Goal: Task Accomplishment & Management: Use online tool/utility

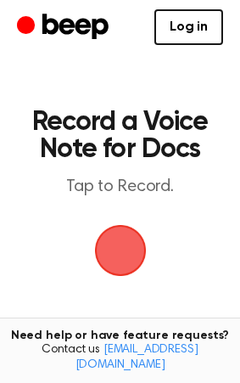
click at [120, 243] on span "button" at bounding box center [121, 251] width 48 height 48
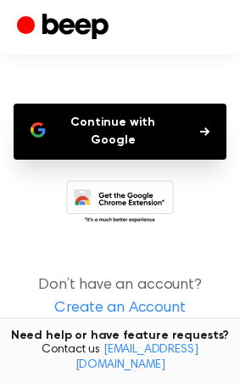
scroll to position [153, 0]
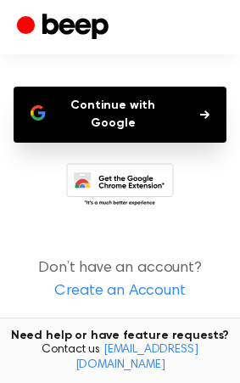
click at [138, 104] on button "Continue with Google" at bounding box center [120, 115] width 213 height 56
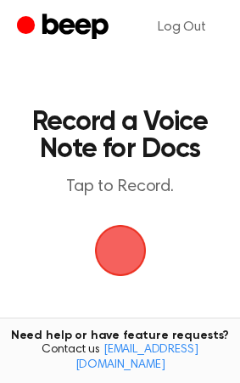
click at [113, 250] on span "button" at bounding box center [121, 251] width 48 height 48
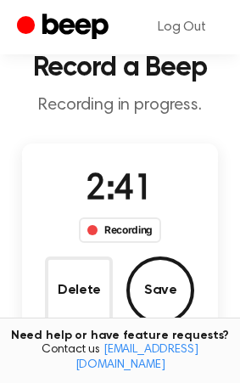
scroll to position [78, 0]
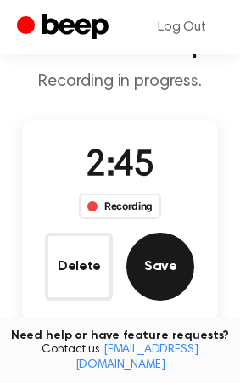
click at [149, 253] on button "Save" at bounding box center [160, 267] width 68 height 68
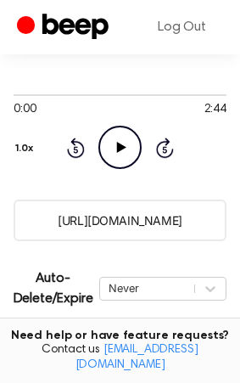
scroll to position [179, 0]
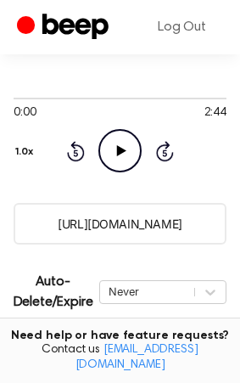
click at [110, 143] on icon "Play Audio" at bounding box center [119, 150] width 43 height 43
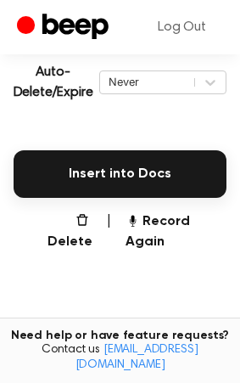
scroll to position [390, 0]
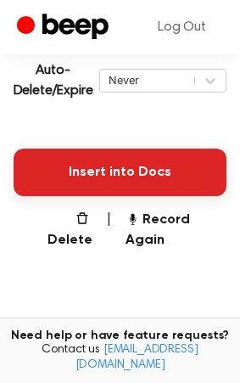
click at [110, 169] on button "Insert into Docs" at bounding box center [120, 173] width 213 height 48
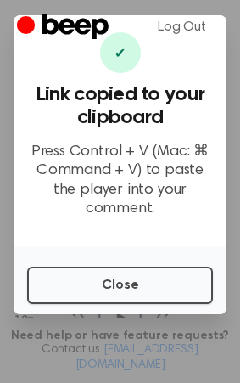
scroll to position [0, 0]
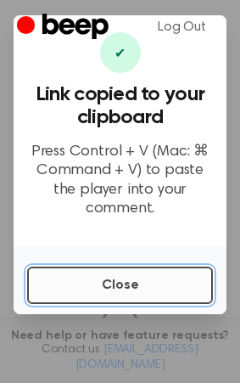
click at [129, 278] on button "Close" at bounding box center [120, 285] width 186 height 37
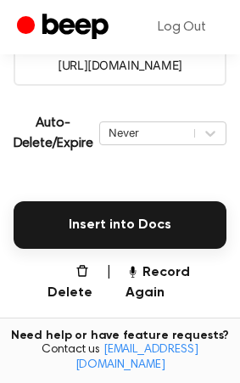
scroll to position [345, 0]
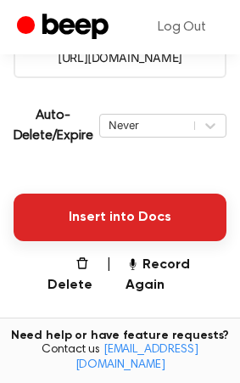
click at [93, 213] on button "Insert into Docs" at bounding box center [120, 218] width 213 height 48
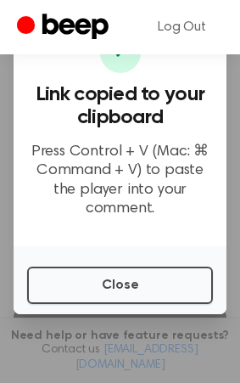
scroll to position [216, 0]
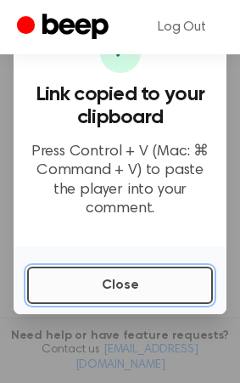
click at [103, 283] on button "Close" at bounding box center [120, 285] width 186 height 37
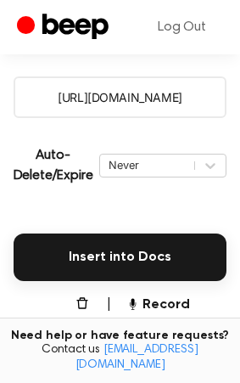
scroll to position [319, 0]
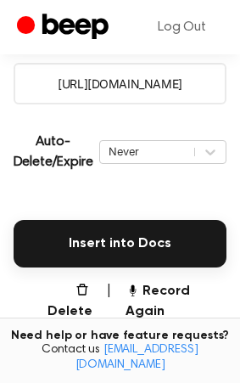
drag, startPoint x: 42, startPoint y: 79, endPoint x: 206, endPoint y: 88, distance: 164.9
click at [206, 88] on input "https://beep.audio/MSXws2J" at bounding box center [120, 84] width 213 height 42
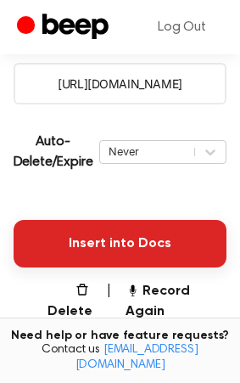
click at [121, 239] on button "Insert into Docs" at bounding box center [120, 244] width 213 height 48
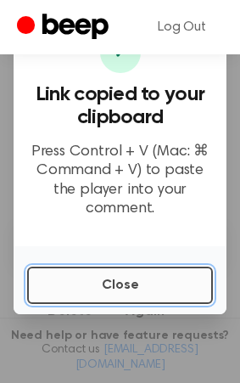
click at [119, 279] on button "Close" at bounding box center [120, 285] width 186 height 37
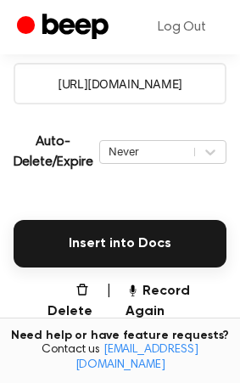
click at [76, 86] on input "https://beep.audio/MSXws2J" at bounding box center [120, 84] width 213 height 42
drag, startPoint x: 40, startPoint y: 81, endPoint x: 204, endPoint y: 81, distance: 163.8
click at [204, 81] on input "https://beep.audio/MSXws2J" at bounding box center [120, 84] width 213 height 42
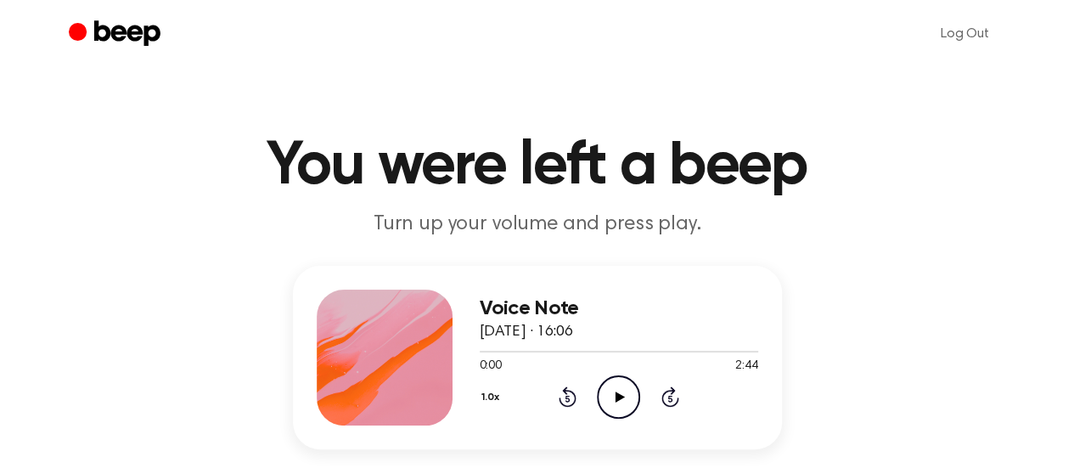
click at [623, 393] on icon "Play Audio" at bounding box center [618, 396] width 43 height 43
click at [615, 391] on icon at bounding box center [619, 396] width 8 height 11
